Goal: Navigation & Orientation: Find specific page/section

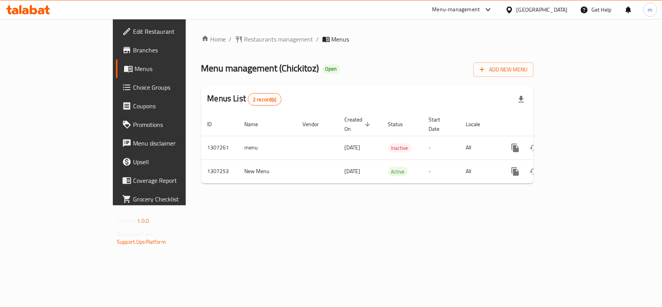
click at [522, 8] on div "[GEOGRAPHIC_DATA]" at bounding box center [542, 9] width 51 height 9
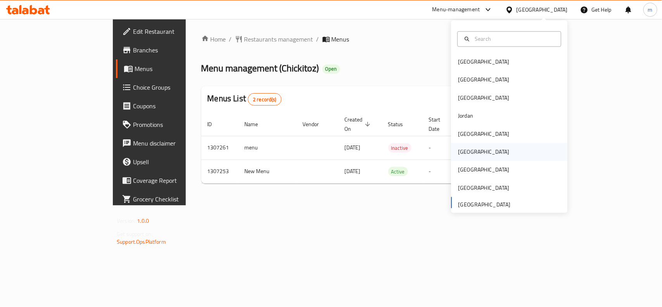
click at [462, 153] on div "[GEOGRAPHIC_DATA]" at bounding box center [483, 152] width 51 height 9
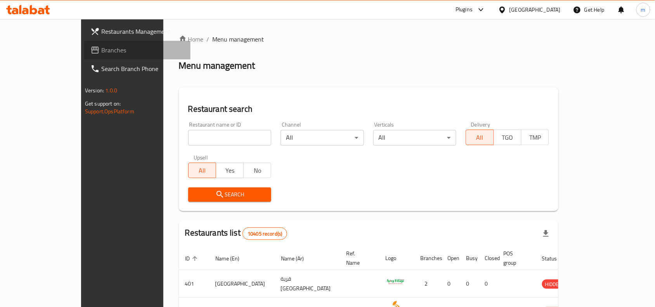
click at [101, 50] on span "Branches" at bounding box center [142, 49] width 83 height 9
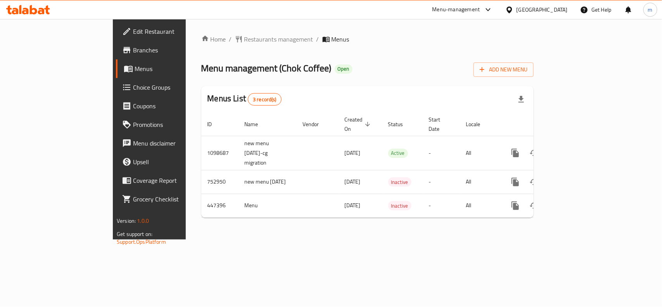
click at [558, 10] on div "[GEOGRAPHIC_DATA]" at bounding box center [542, 9] width 51 height 9
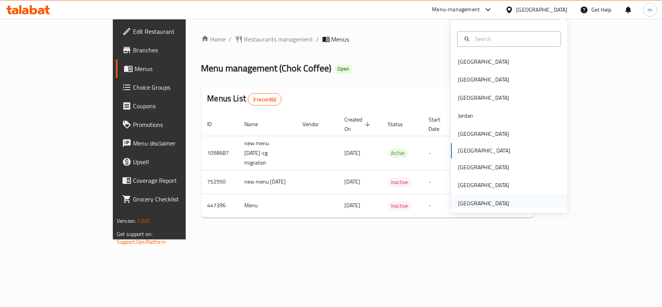
click at [462, 203] on div "[GEOGRAPHIC_DATA]" at bounding box center [483, 203] width 51 height 9
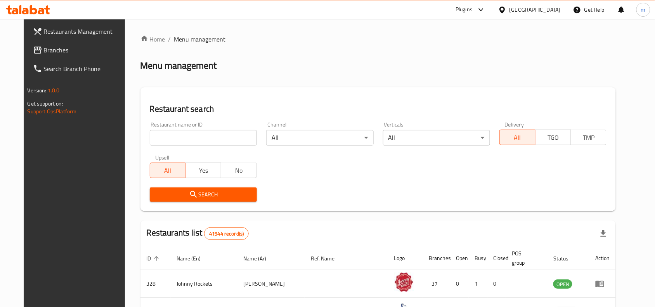
click at [50, 55] on link "Branches" at bounding box center [80, 50] width 106 height 19
